Goal: Information Seeking & Learning: Learn about a topic

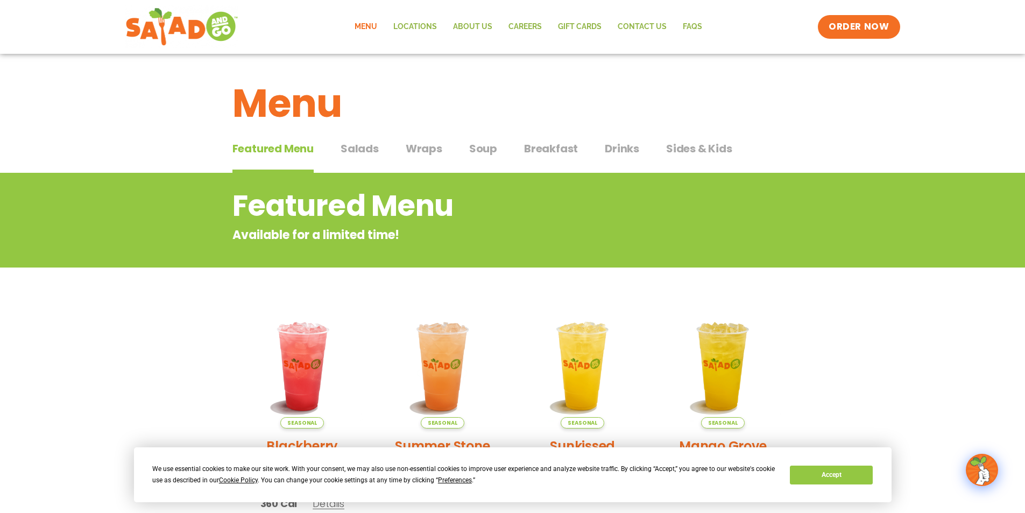
click at [483, 158] on button "Soup Soup" at bounding box center [483, 156] width 28 height 33
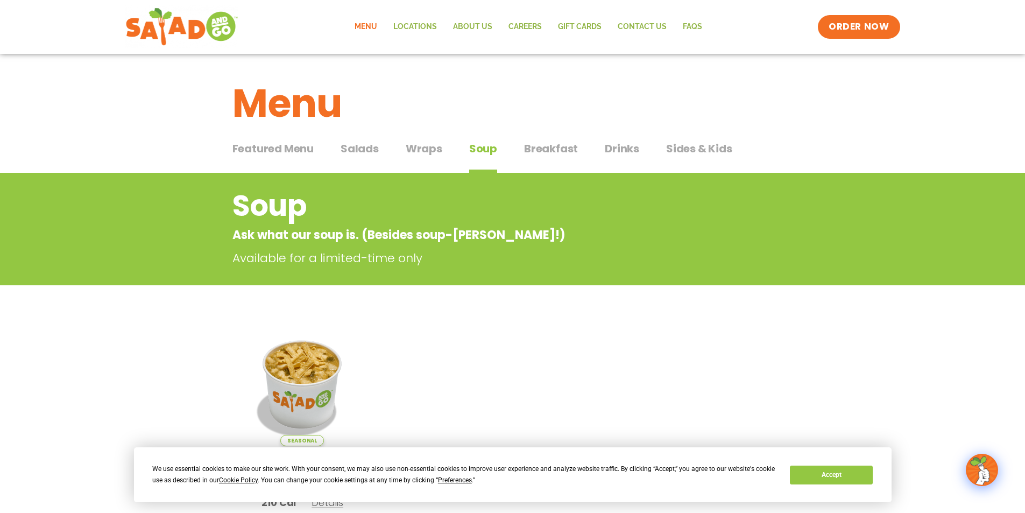
click at [353, 153] on span "Salads" at bounding box center [360, 148] width 38 height 16
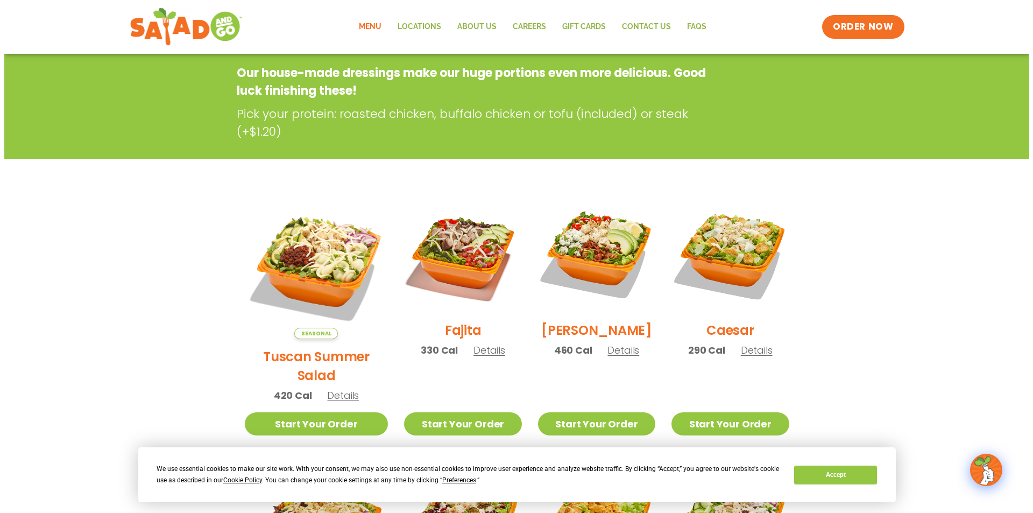
scroll to position [161, 0]
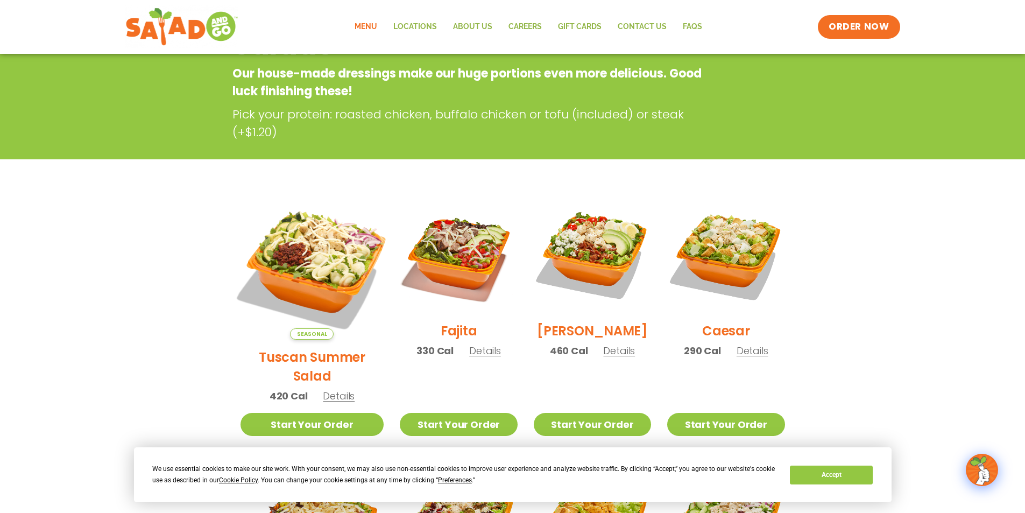
click at [321, 220] on img at bounding box center [312, 267] width 168 height 168
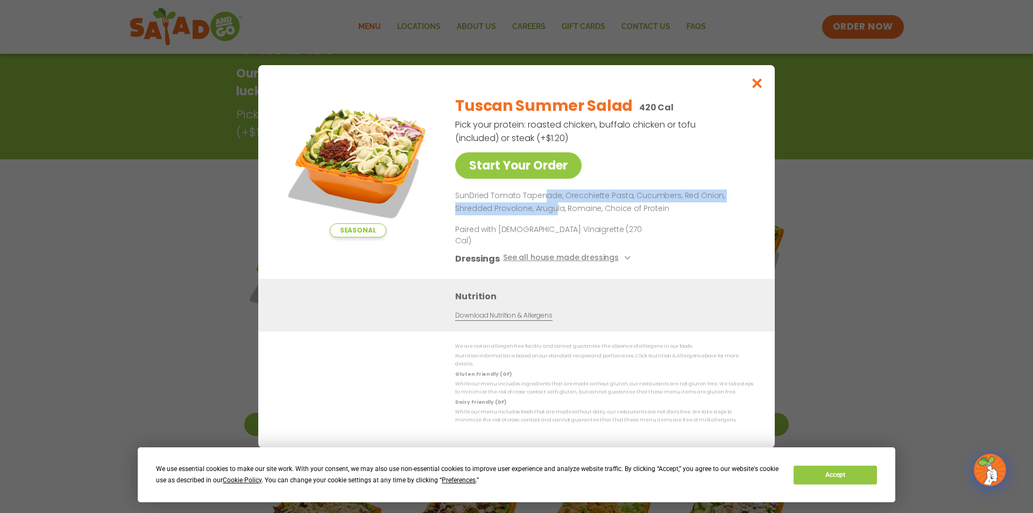
drag, startPoint x: 542, startPoint y: 210, endPoint x: 553, endPoint y: 220, distance: 14.5
click at [553, 215] on p "SunDried Tomato Tapenade, Orecchiette Pasta, Cucumbers, Red Onion, Shredded Pro…" at bounding box center [602, 202] width 294 height 26
drag, startPoint x: 544, startPoint y: 219, endPoint x: 556, endPoint y: 222, distance: 12.1
click at [556, 215] on p "SunDried Tomato Tapenade, Orecchiette Pasta, Cucumbers, Red Onion, Shredded Pro…" at bounding box center [602, 202] width 294 height 26
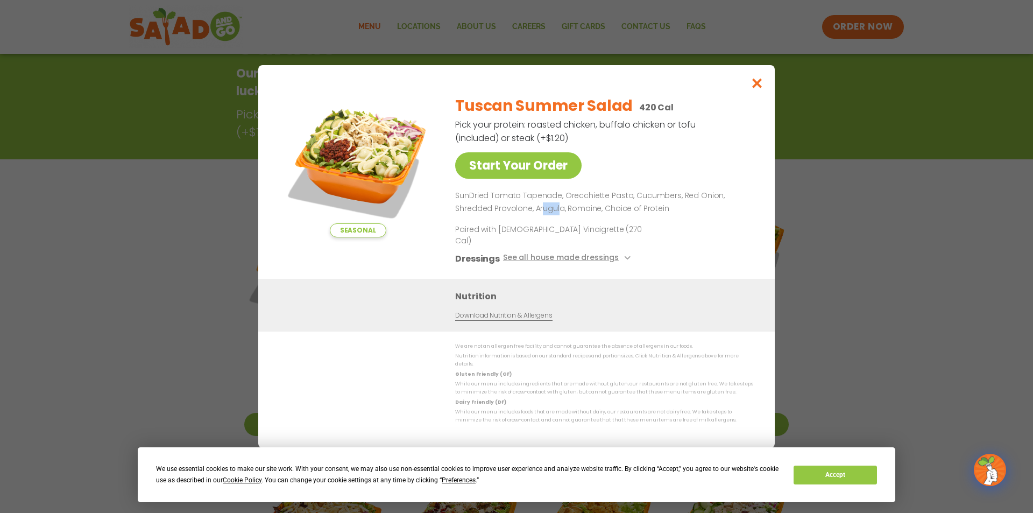
click at [556, 215] on p "SunDried Tomato Tapenade, Orecchiette Pasta, Cucumbers, Red Onion, Shredded Pro…" at bounding box center [602, 202] width 294 height 26
drag, startPoint x: 613, startPoint y: 212, endPoint x: 632, endPoint y: 226, distance: 23.1
click at [632, 226] on div "Tuscan Summer Salad 420 Cal Pick your protein: roasted chicken, buffalo chicken…" at bounding box center [602, 183] width 294 height 192
drag, startPoint x: 632, startPoint y: 207, endPoint x: 650, endPoint y: 208, distance: 18.8
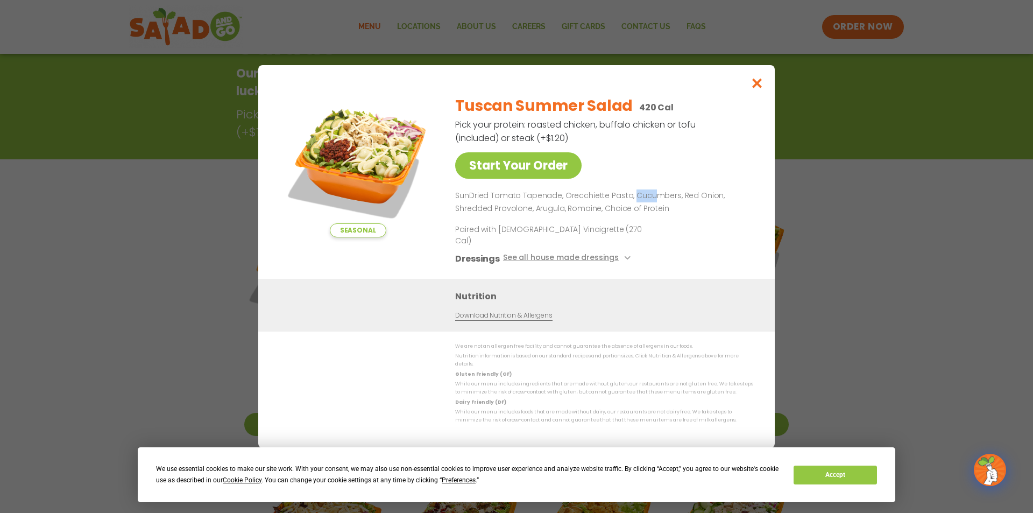
click at [650, 208] on p "SunDried Tomato Tapenade, Orecchiette Pasta, Cucumbers, Red Onion, Shredded Pro…" at bounding box center [602, 202] width 294 height 26
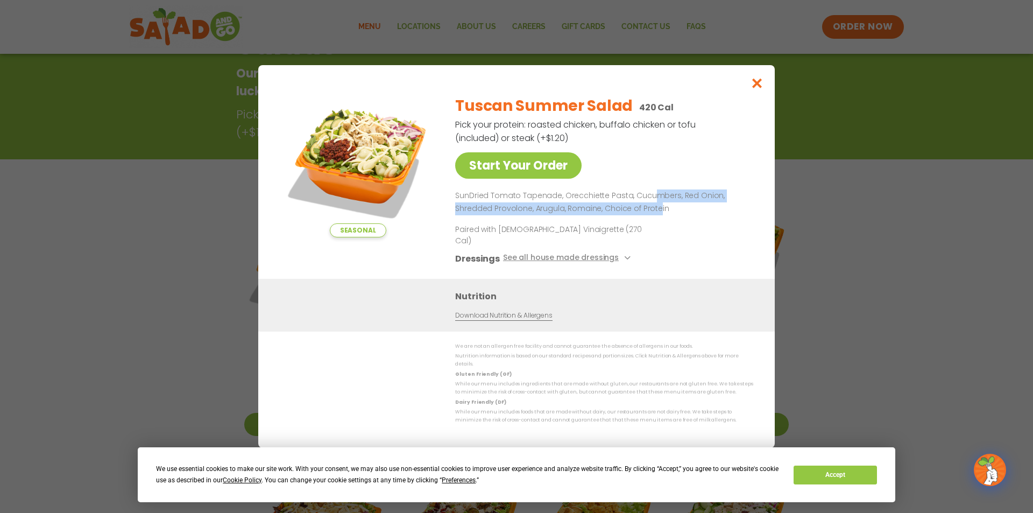
drag, startPoint x: 649, startPoint y: 208, endPoint x: 656, endPoint y: 217, distance: 11.5
click at [656, 215] on p "SunDried Tomato Tapenade, Orecchiette Pasta, Cucumbers, Red Onion, Shredded Pro…" at bounding box center [602, 202] width 294 height 26
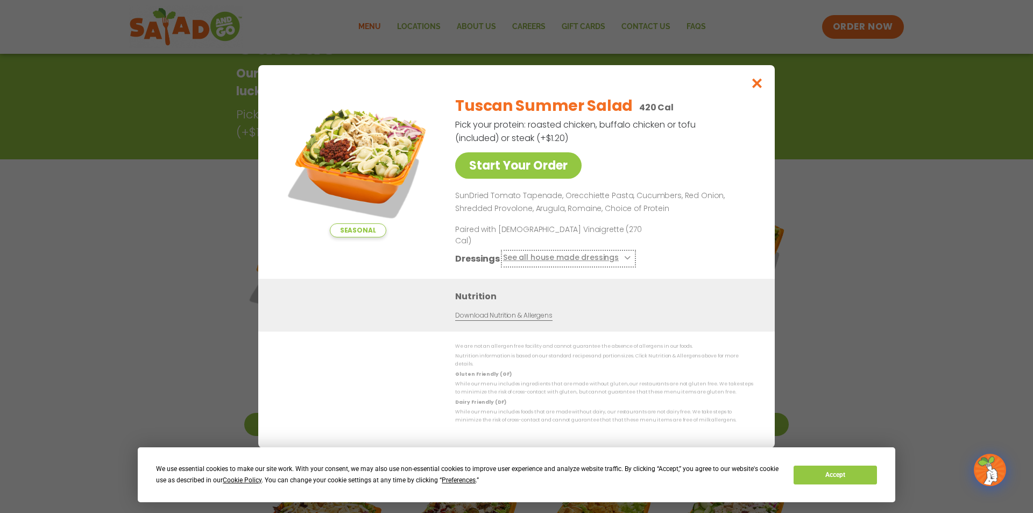
click at [615, 253] on button "See all house made dressings" at bounding box center [568, 258] width 131 height 13
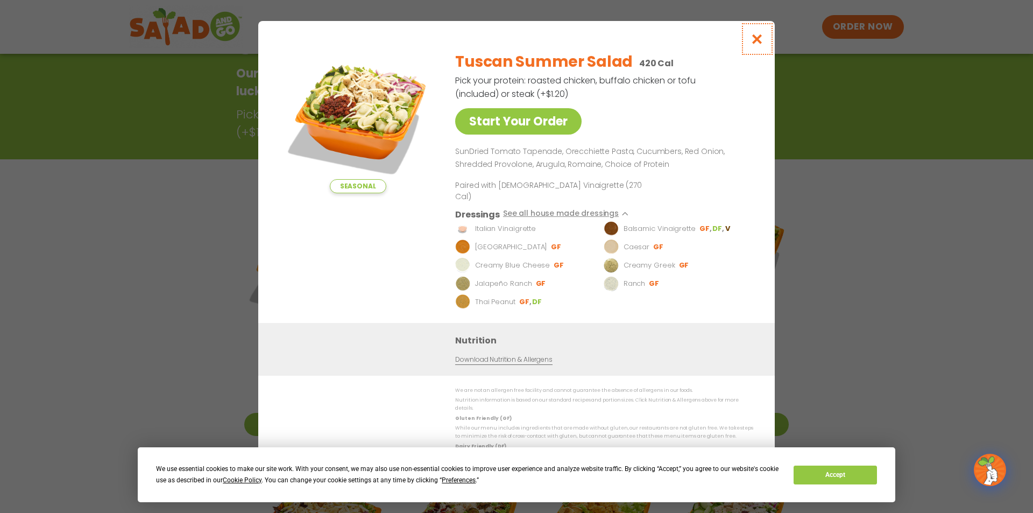
click at [758, 45] on icon "Close modal" at bounding box center [756, 38] width 13 height 11
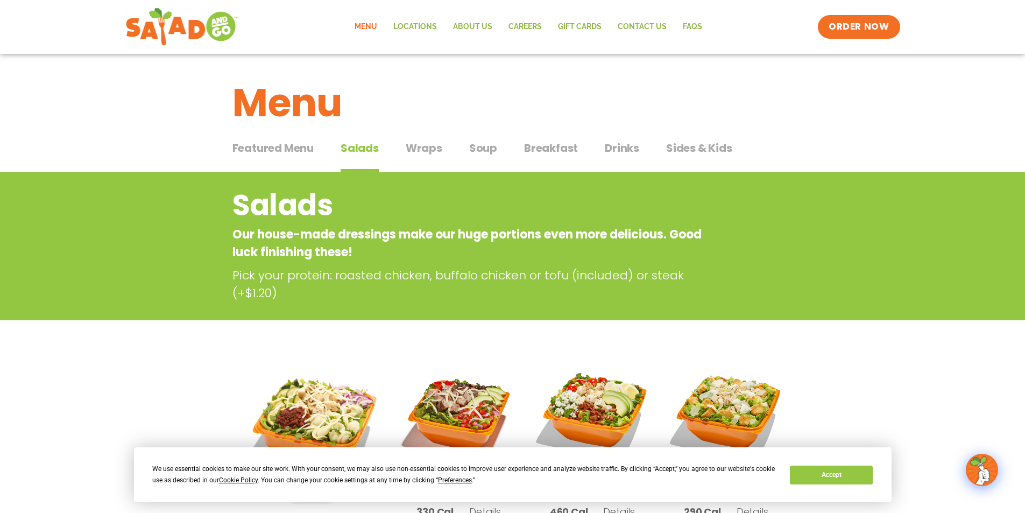
scroll to position [0, 0]
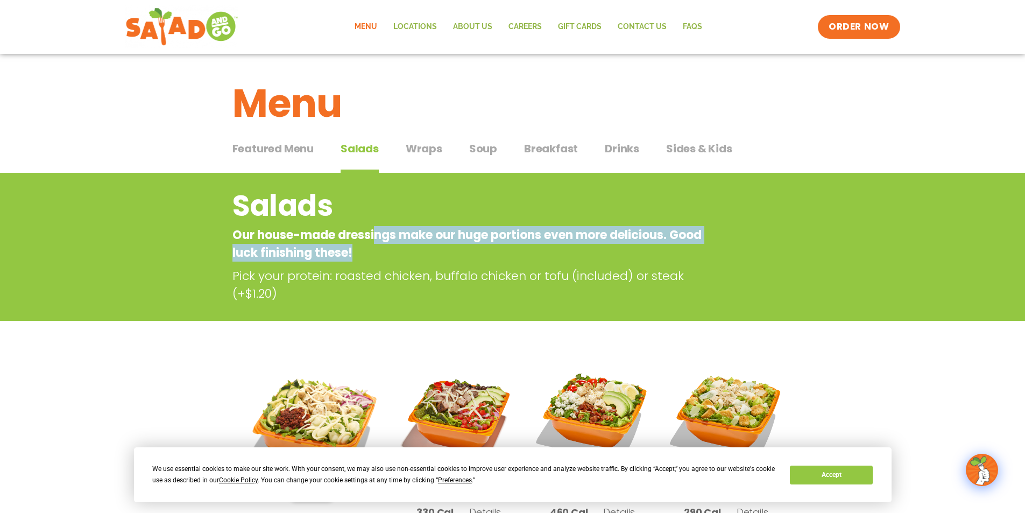
drag, startPoint x: 380, startPoint y: 231, endPoint x: 405, endPoint y: 257, distance: 35.4
click at [405, 257] on p "Our house-made dressings make our huge portions even more delicious. Good luck …" at bounding box center [469, 244] width 474 height 36
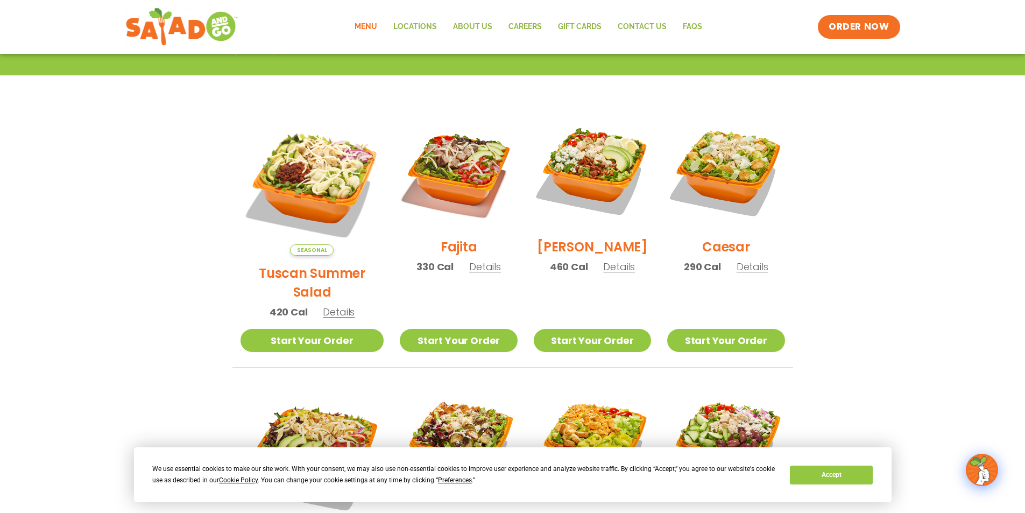
scroll to position [139, 0]
